Goal: Information Seeking & Learning: Learn about a topic

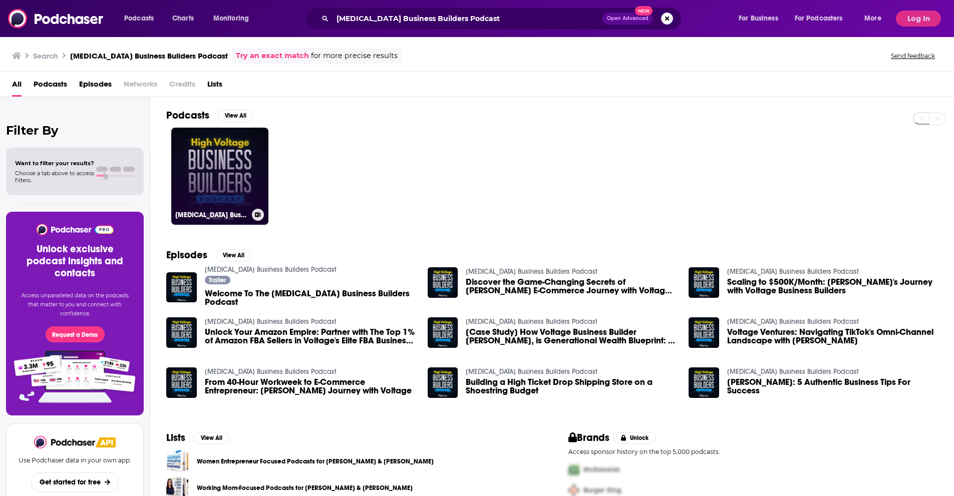
click at [243, 166] on link "[MEDICAL_DATA] Business Builders Podcast" at bounding box center [219, 176] width 97 height 97
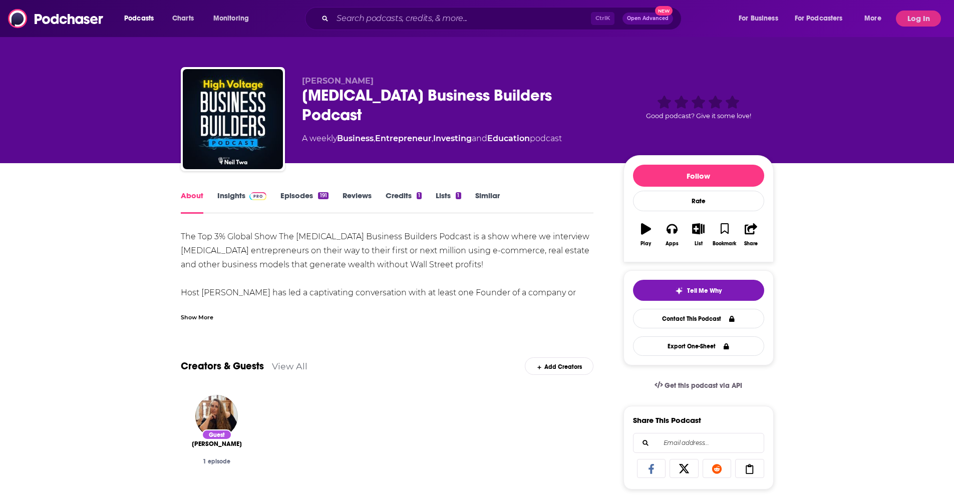
click at [233, 195] on link "Insights" at bounding box center [242, 202] width 50 height 23
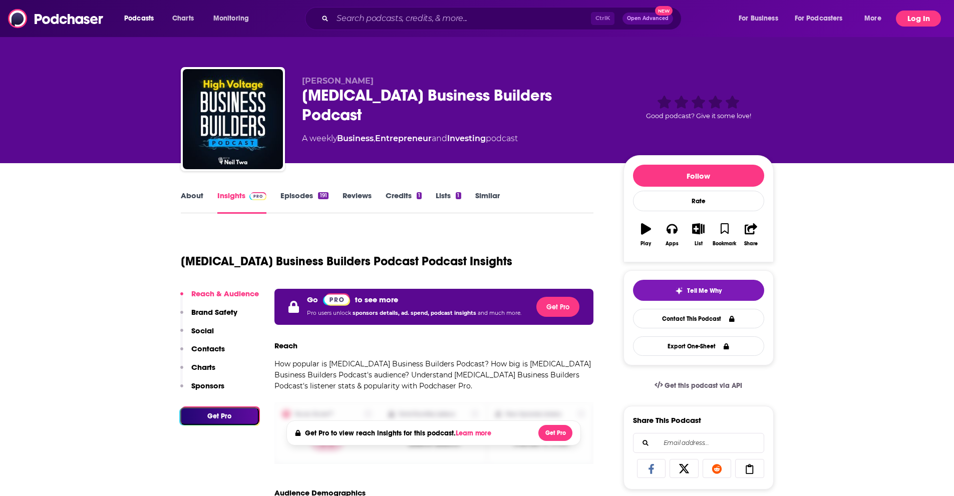
click at [918, 17] on button "Log In" at bounding box center [918, 19] width 45 height 16
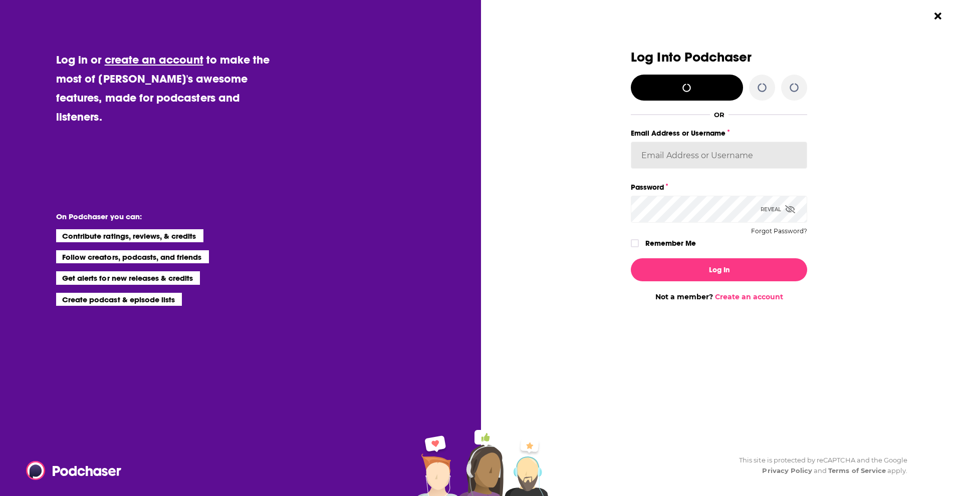
type input "Spiral5-G1"
click at [889, 223] on div "Log Into Podchaser Log in with X/Twitter OR Email Address or Username Spiral5-G…" at bounding box center [725, 248] width 471 height 496
click at [790, 208] on icon "Dialog" at bounding box center [790, 209] width 10 height 8
click at [789, 208] on icon "Dialog" at bounding box center [790, 209] width 9 height 8
click at [634, 245] on icon "Dialog" at bounding box center [635, 243] width 6 height 5
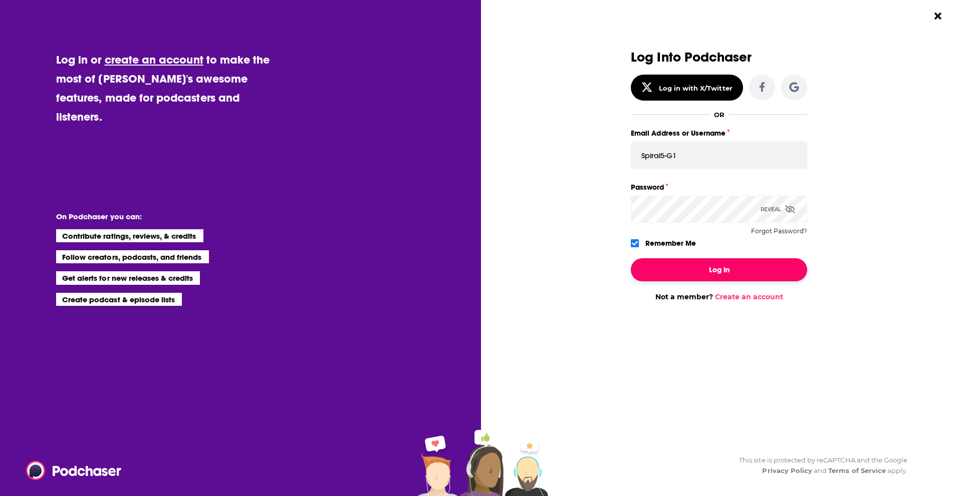
click at [695, 264] on button "Log In" at bounding box center [719, 270] width 176 height 23
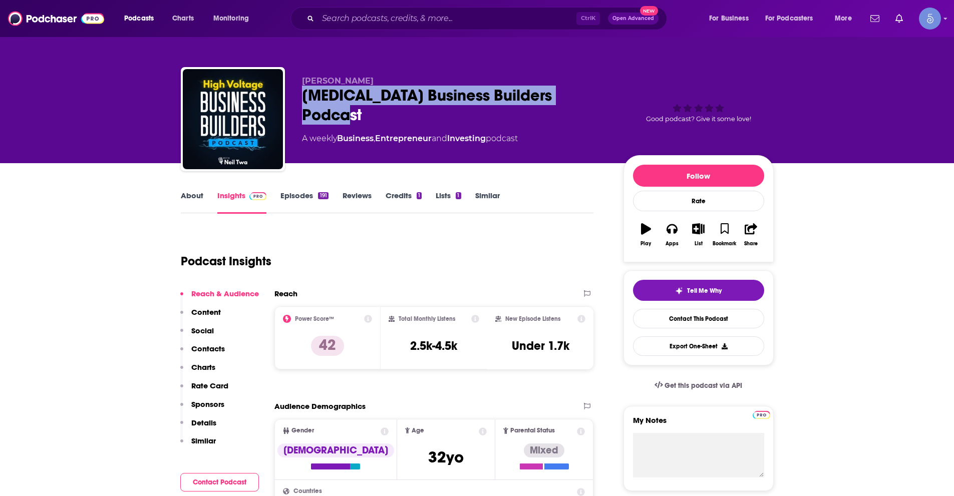
drag, startPoint x: 303, startPoint y: 93, endPoint x: 595, endPoint y: 87, distance: 292.1
click at [595, 87] on div "[MEDICAL_DATA] Business Builders Podcast" at bounding box center [455, 105] width 306 height 39
copy h2 "[MEDICAL_DATA] Business Builders Podcast"
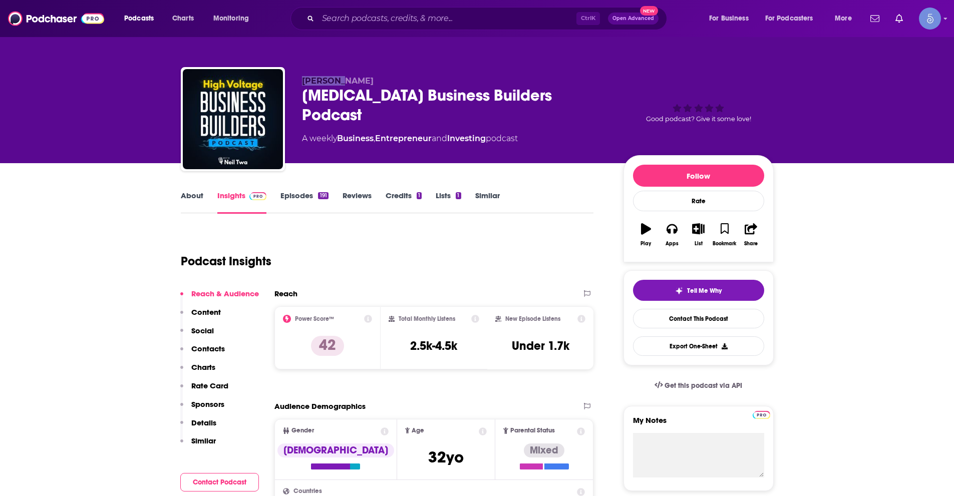
drag, startPoint x: 303, startPoint y: 79, endPoint x: 341, endPoint y: 77, distance: 37.6
click at [341, 77] on p "[PERSON_NAME]" at bounding box center [455, 81] width 306 height 10
copy span "[PERSON_NAME]"
click at [397, 18] on input "Search podcasts, credits, & more..." at bounding box center [447, 19] width 259 height 16
paste input "Profit Answer Man: Scaling with Profit First & Beyond"
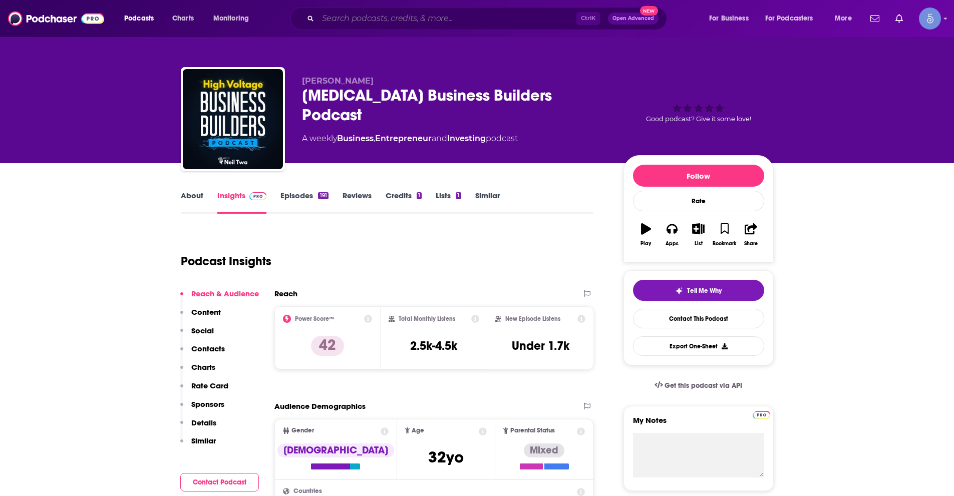
type input "Profit Answer Man: Scaling with Profit First & Beyond"
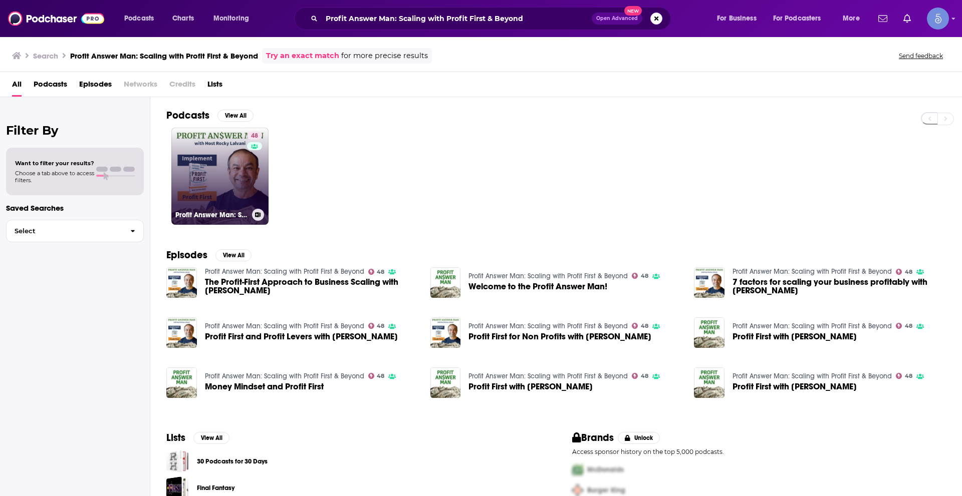
click at [227, 178] on link "48 Profit Answer Man: Scaling with Profit First & Beyond" at bounding box center [219, 176] width 97 height 97
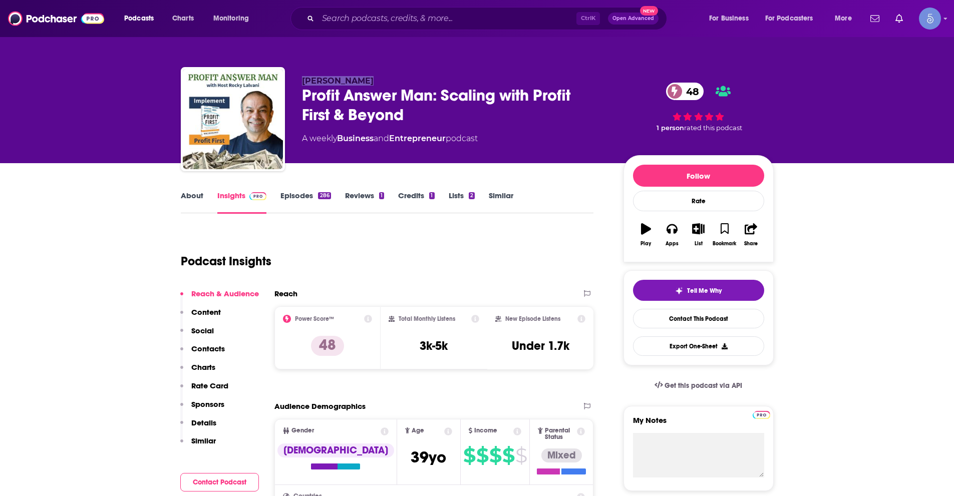
drag, startPoint x: 362, startPoint y: 81, endPoint x: 300, endPoint y: 78, distance: 62.2
click at [300, 78] on div "[PERSON_NAME] Profit Answer Man: Scaling with Profit First & Beyond 48 A weekly…" at bounding box center [477, 121] width 593 height 108
copy span "[PERSON_NAME]"
click at [357, 24] on input "Search podcasts, credits, & more..." at bounding box center [447, 19] width 259 height 16
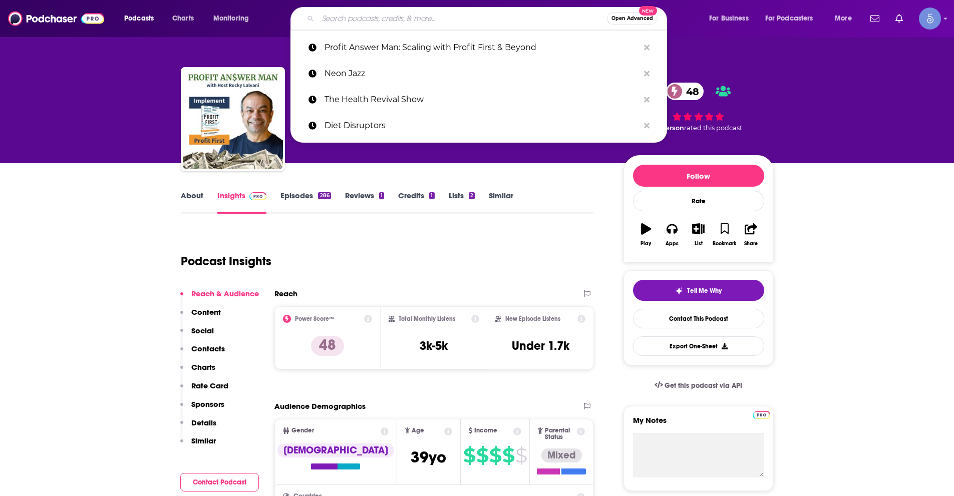
paste input "A Beginner's Guide to AI"
type input "A Beginner's Guide to AI"
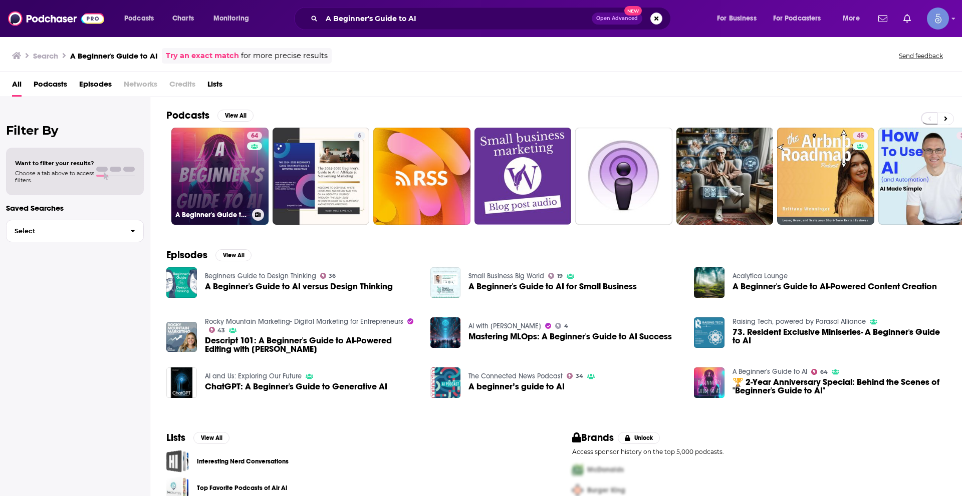
click at [239, 190] on link "64 A Beginner's Guide to AI" at bounding box center [219, 176] width 97 height 97
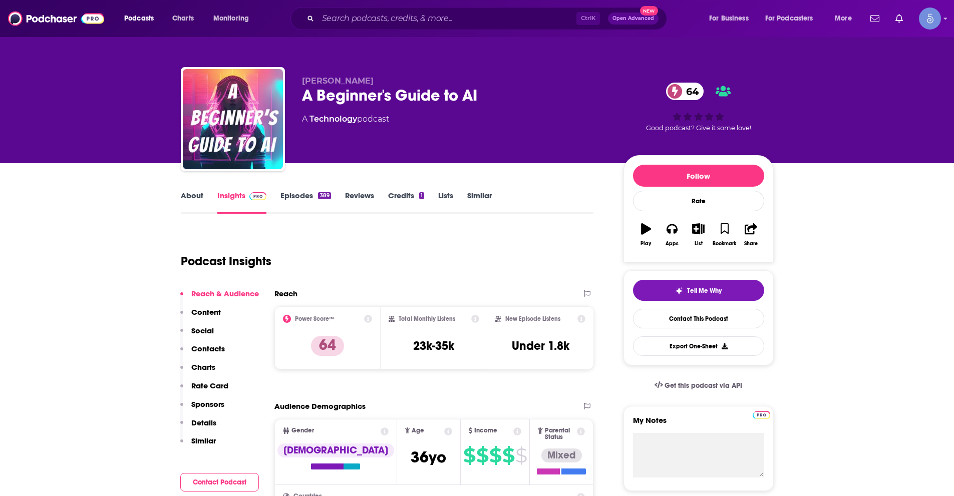
drag, startPoint x: 303, startPoint y: 77, endPoint x: 375, endPoint y: 83, distance: 72.4
click at [375, 83] on p "[PERSON_NAME]" at bounding box center [455, 81] width 306 height 10
copy span "[PERSON_NAME]"
click at [384, 24] on input "Search podcasts, credits, & more..." at bounding box center [447, 19] width 259 height 16
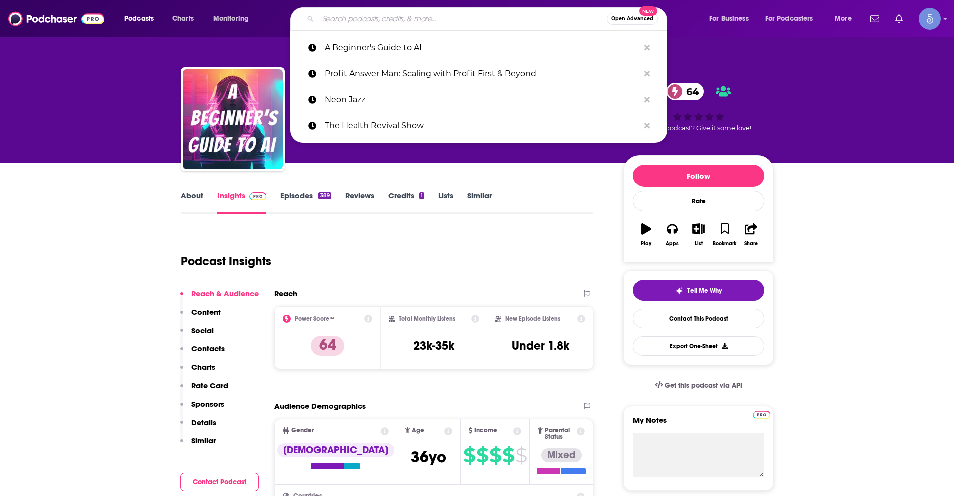
paste input "The Wealth Without Wall Street Podcast"
type input "The Wealth Without Wall Street Podcast"
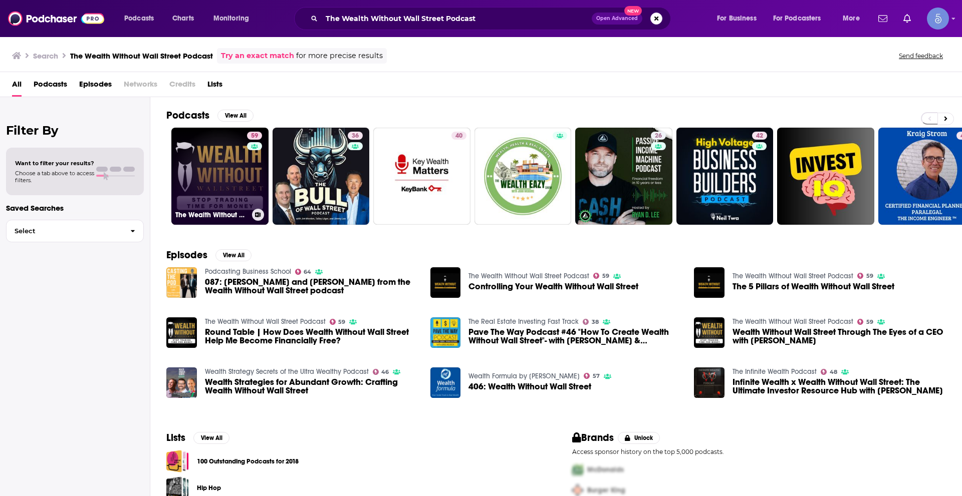
click at [193, 176] on link "59 The Wealth Without Wall Street Podcast" at bounding box center [219, 176] width 97 height 97
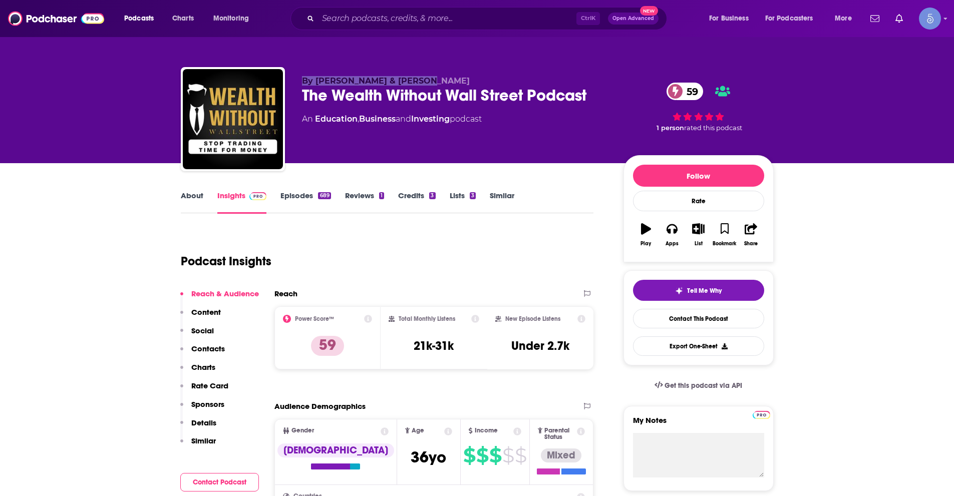
drag, startPoint x: 300, startPoint y: 80, endPoint x: 421, endPoint y: 82, distance: 121.7
click at [424, 80] on div "By [PERSON_NAME] & [PERSON_NAME] The Wealth Without Wall Street Podcast 59 An E…" at bounding box center [477, 121] width 593 height 108
click at [339, 79] on span "By [PERSON_NAME] & [PERSON_NAME]" at bounding box center [386, 81] width 168 height 10
click at [325, 78] on span "By [PERSON_NAME] & [PERSON_NAME]" at bounding box center [386, 81] width 168 height 10
drag, startPoint x: 316, startPoint y: 78, endPoint x: 432, endPoint y: 79, distance: 116.2
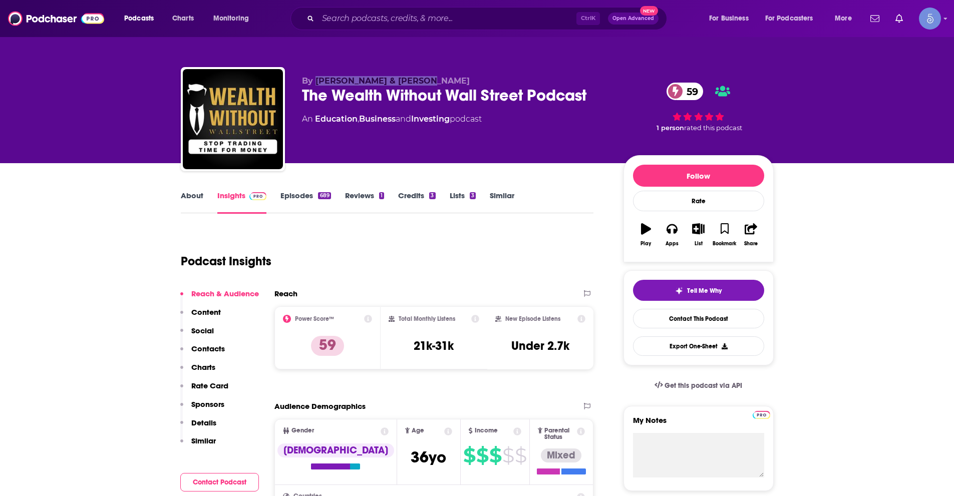
click at [432, 79] on p "By [PERSON_NAME] & [PERSON_NAME]" at bounding box center [455, 81] width 306 height 10
copy span "[PERSON_NAME] & [PERSON_NAME]"
click at [390, 13] on input "Search podcasts, credits, & more..." at bounding box center [447, 19] width 259 height 16
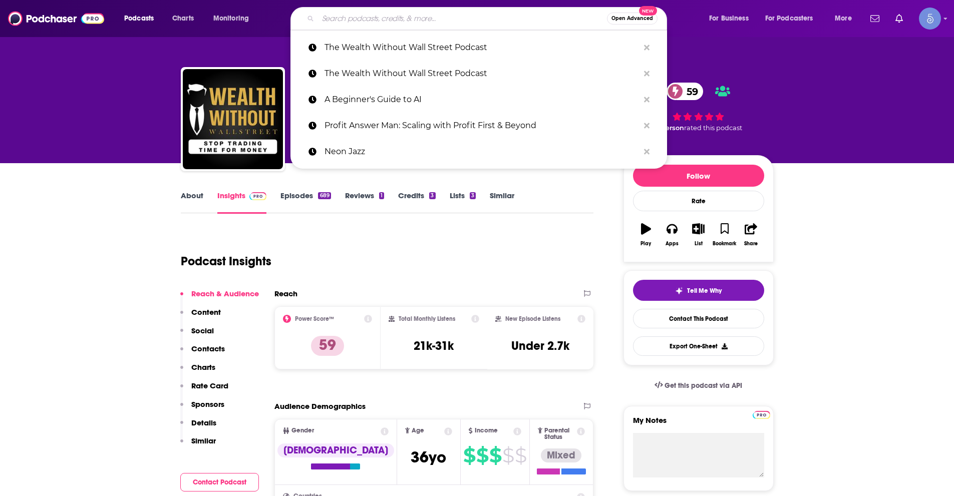
paste input "Selling with Love"
type input "Selling with Love"
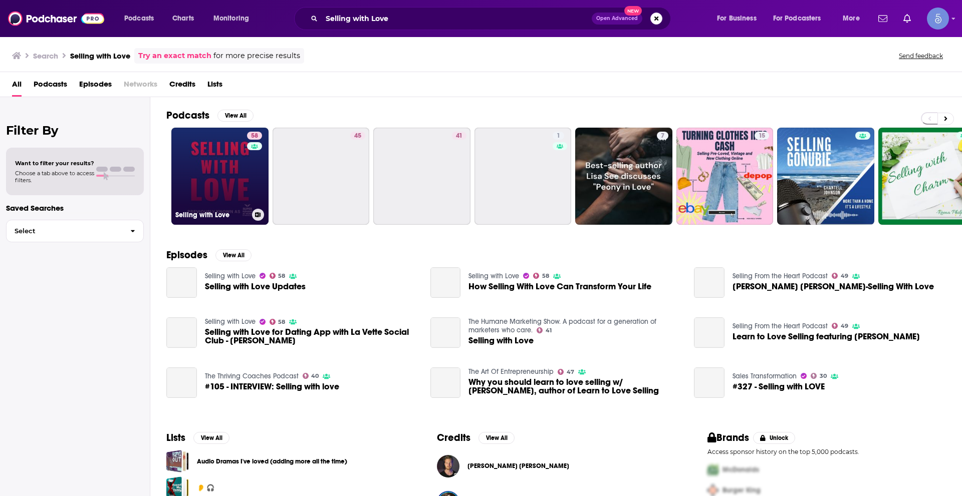
click at [237, 187] on link "58 Selling with Love" at bounding box center [219, 176] width 97 height 97
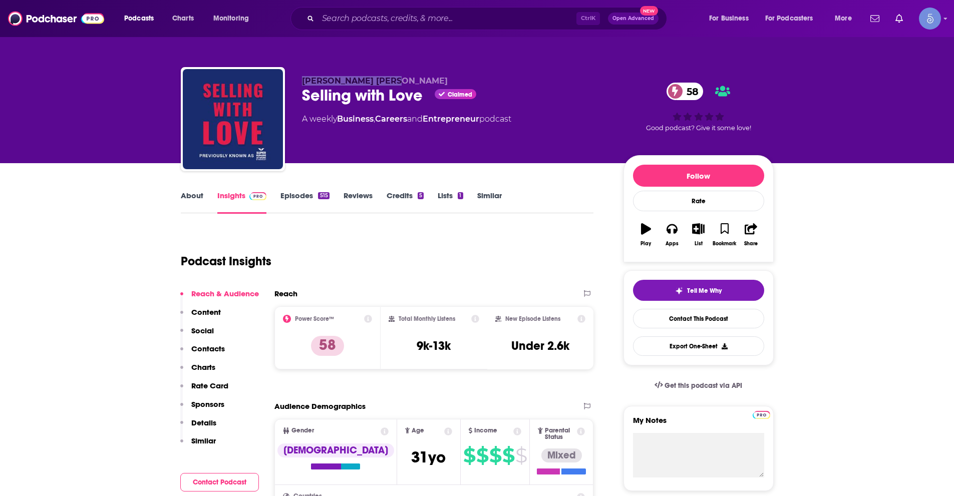
drag, startPoint x: 299, startPoint y: 81, endPoint x: 397, endPoint y: 79, distance: 98.2
click at [397, 79] on div "[PERSON_NAME] [PERSON_NAME] Selling with Love Claimed 58 A weekly Business , Ca…" at bounding box center [477, 121] width 593 height 108
copy span "[PERSON_NAME] [PERSON_NAME]"
click at [403, 21] on input "Search podcasts, credits, & more..." at bounding box center [447, 19] width 259 height 16
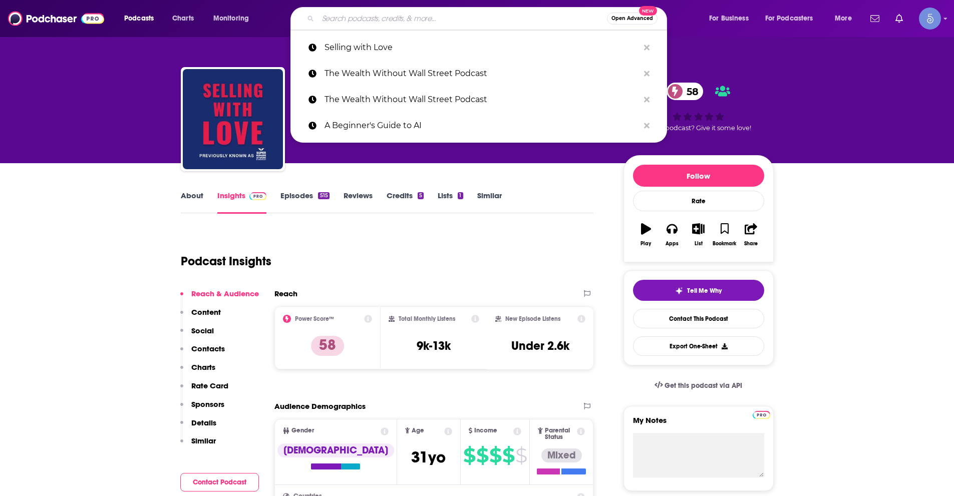
paste input "The Best SEO Podcast: Unlocking the Unknown Secrets of AI, Search Rankings & Di…"
type input "The Best SEO Podcast: Unlocking the Unknown Secrets of AI, Search Rankings & Di…"
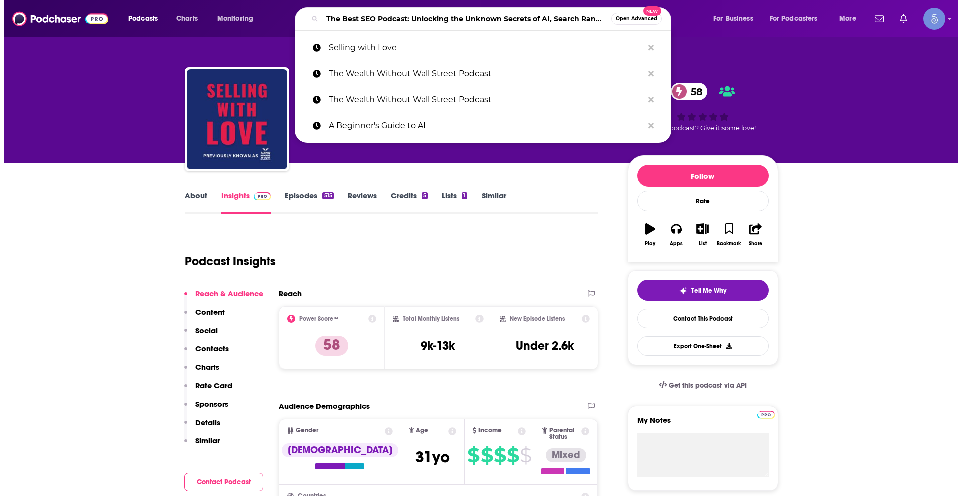
scroll to position [0, 101]
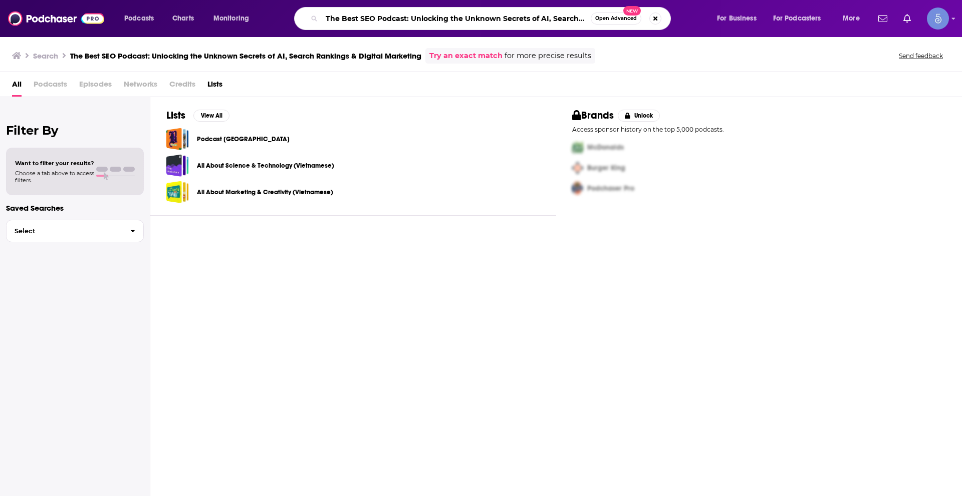
scroll to position [0, 101]
drag, startPoint x: 407, startPoint y: 19, endPoint x: 673, endPoint y: 6, distance: 265.8
click at [672, 6] on div "Podcasts Charts Monitoring The Best SEO Podcast: Unlocking the Unknown Secrets …" at bounding box center [481, 18] width 962 height 37
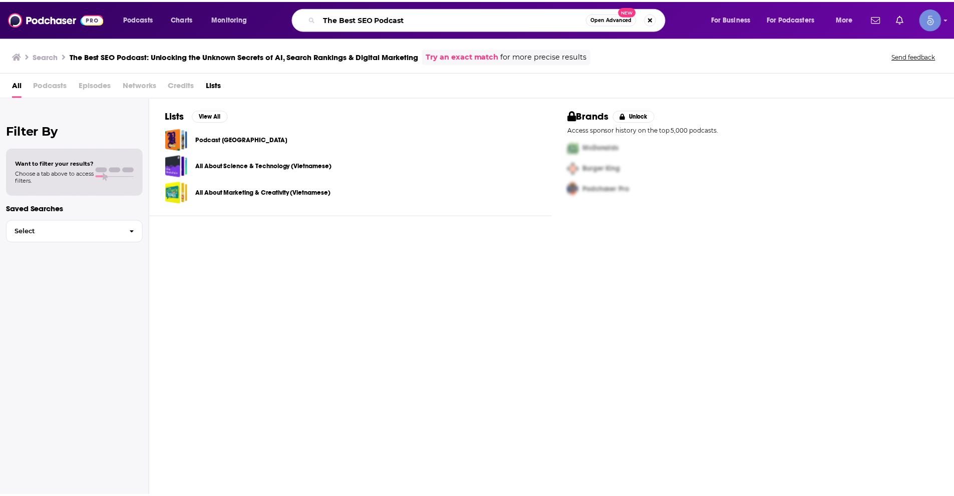
scroll to position [0, 0]
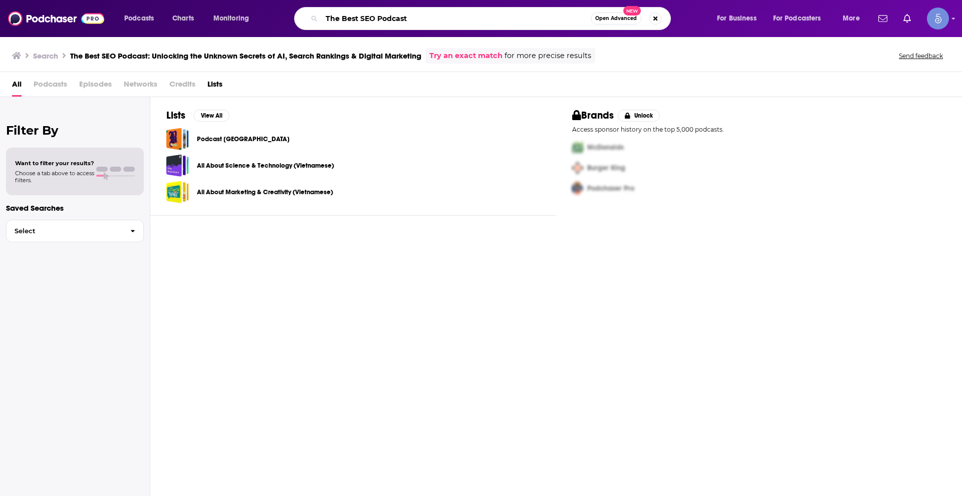
type input "The Best SEO Podcast"
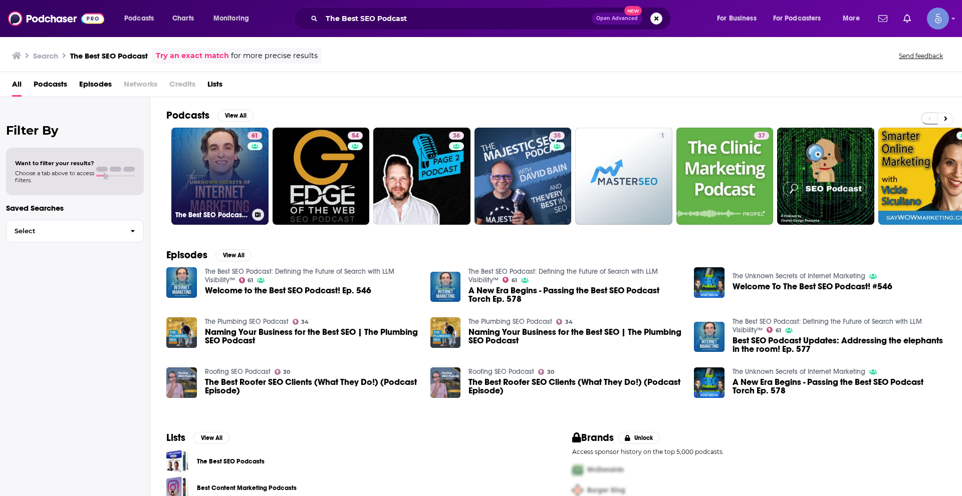
click at [235, 208] on link "61 The Best SEO Podcast: Defining the Future of Search with LLM Visibility™" at bounding box center [219, 176] width 97 height 97
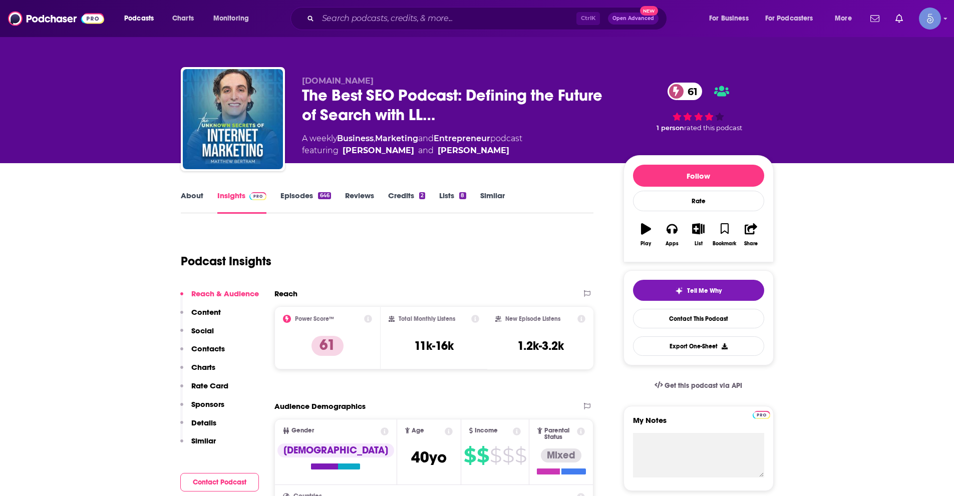
drag, startPoint x: 304, startPoint y: 80, endPoint x: 374, endPoint y: 84, distance: 70.2
click at [374, 84] on span "[DOMAIN_NAME]" at bounding box center [338, 81] width 72 height 10
copy span "MatthewBertram"
